Goal: Communication & Community: Share content

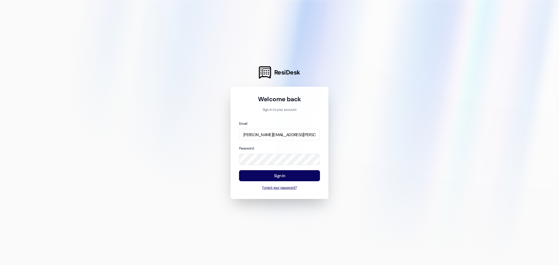
click at [285, 187] on button "Forgot your password?" at bounding box center [279, 187] width 81 height 5
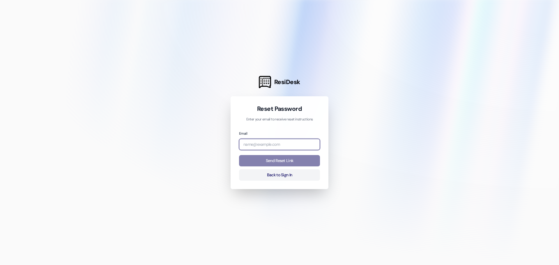
click at [286, 146] on input "email" at bounding box center [279, 144] width 81 height 11
type input "[PERSON_NAME][EMAIL_ADDRESS][PERSON_NAME][DOMAIN_NAME]"
click at [282, 160] on button "Send Reset Link" at bounding box center [279, 160] width 81 height 11
click at [299, 160] on button "Send Reset Link" at bounding box center [279, 160] width 81 height 11
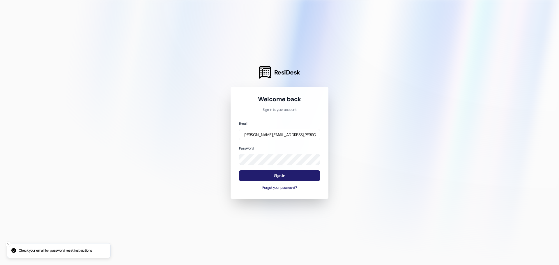
click at [306, 173] on button "Sign In" at bounding box center [279, 175] width 81 height 11
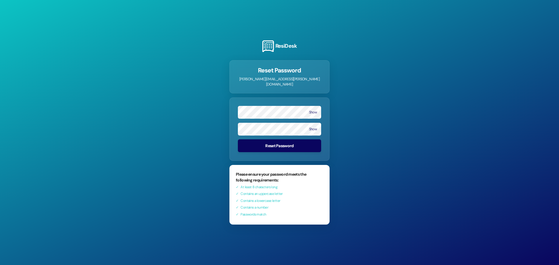
click at [303, 142] on button "Reset Password" at bounding box center [279, 145] width 83 height 13
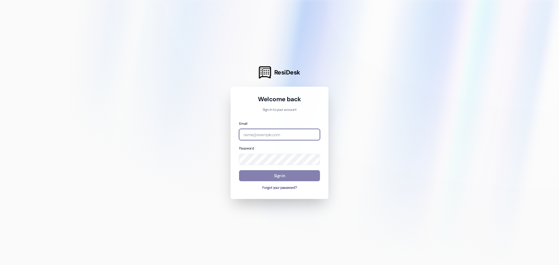
click at [269, 129] on input "email" at bounding box center [279, 134] width 81 height 11
type input "[PERSON_NAME][EMAIL_ADDRESS][PERSON_NAME][DOMAIN_NAME]"
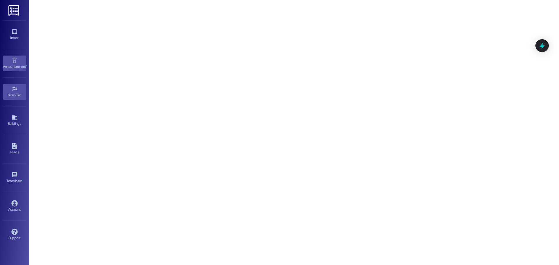
click at [20, 58] on link "Announcement •" at bounding box center [14, 64] width 23 height 16
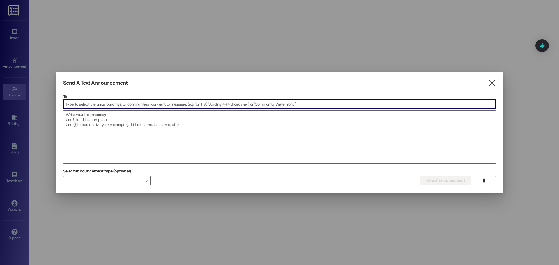
click at [102, 102] on input at bounding box center [279, 104] width 432 height 9
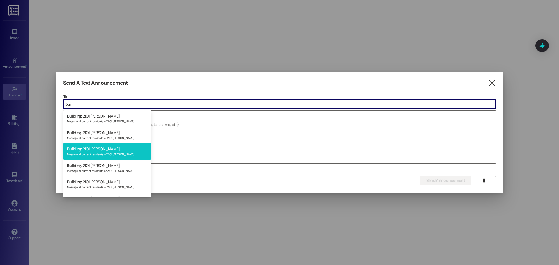
scroll to position [26, 0]
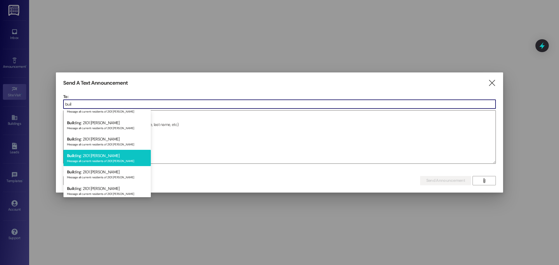
type input "buil"
click at [122, 160] on div "Message all current residents of 2101 [PERSON_NAME]" at bounding box center [107, 160] width 80 height 5
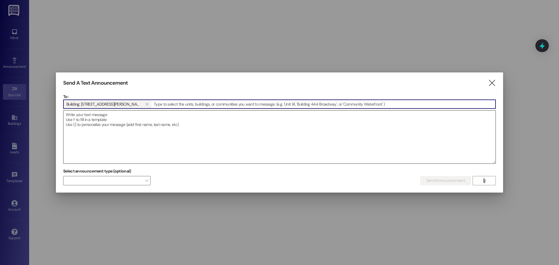
click at [332, 149] on textarea at bounding box center [279, 137] width 432 height 53
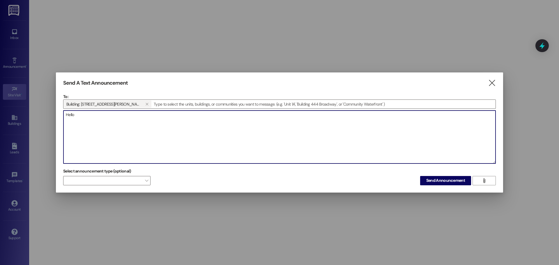
drag, startPoint x: 102, startPoint y: 134, endPoint x: 104, endPoint y: 132, distance: 3.9
click at [104, 132] on textarea "Hello" at bounding box center [279, 137] width 432 height 53
click at [142, 141] on textarea "Hello," at bounding box center [279, 137] width 432 height 53
type textarea "Hello,"
click at [494, 85] on icon "" at bounding box center [492, 83] width 8 height 6
